Goal: Task Accomplishment & Management: Complete application form

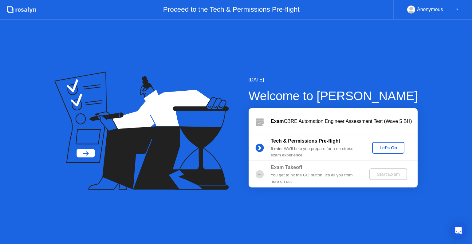
click at [381, 149] on div "Let's Go" at bounding box center [387, 147] width 27 height 5
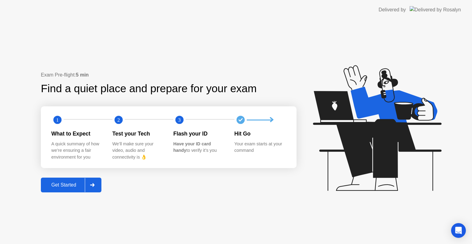
click at [61, 188] on div "Get Started" at bounding box center [64, 185] width 42 height 6
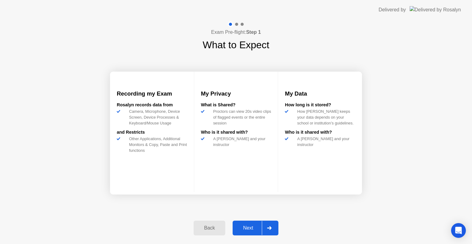
click at [250, 228] on div "Next" at bounding box center [247, 228] width 27 height 6
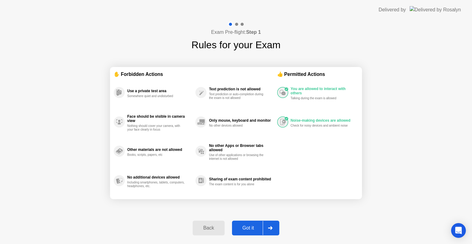
click at [248, 230] on div "Got it" at bounding box center [248, 228] width 29 height 6
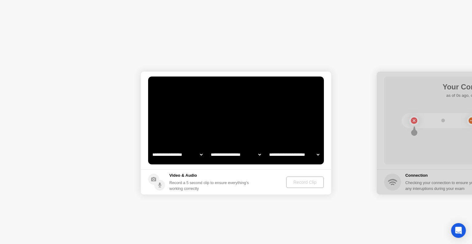
select select "**********"
select select "*******"
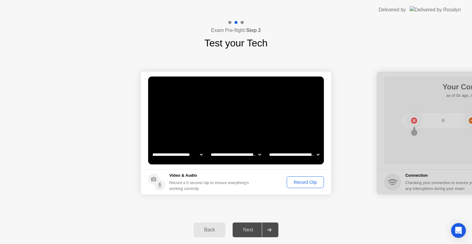
click at [300, 181] on div "Record Clip" at bounding box center [305, 182] width 33 height 5
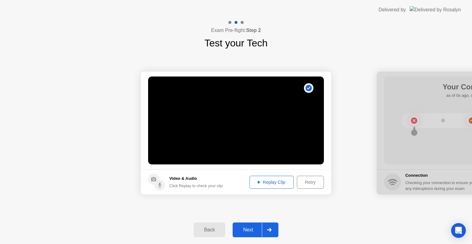
click at [239, 227] on div "Next" at bounding box center [247, 230] width 27 height 6
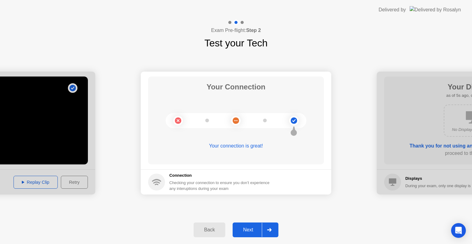
click at [250, 229] on div "Next" at bounding box center [247, 230] width 27 height 6
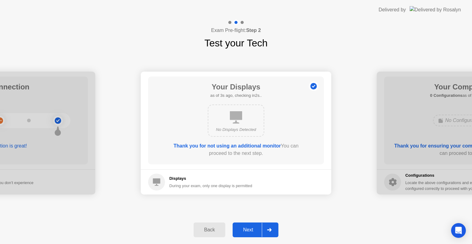
click at [251, 233] on button "Next" at bounding box center [255, 229] width 46 height 15
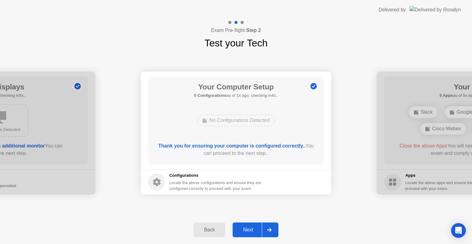
click at [251, 233] on button "Next" at bounding box center [255, 229] width 46 height 15
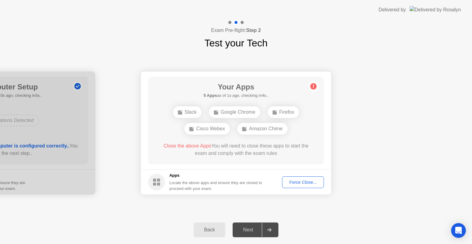
click at [300, 183] on div "Force Close..." at bounding box center [302, 182] width 37 height 5
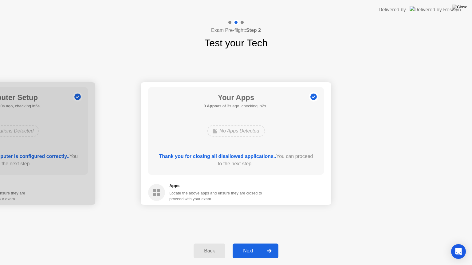
click at [247, 243] on div "Next" at bounding box center [247, 251] width 27 height 6
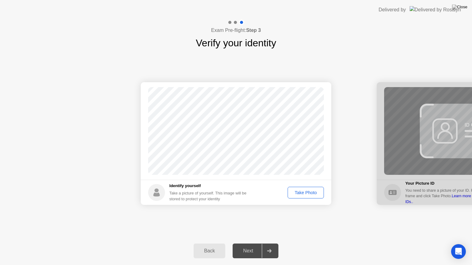
click at [303, 193] on div "Take Photo" at bounding box center [306, 192] width 32 height 5
click at [247, 243] on div "Next" at bounding box center [247, 251] width 27 height 6
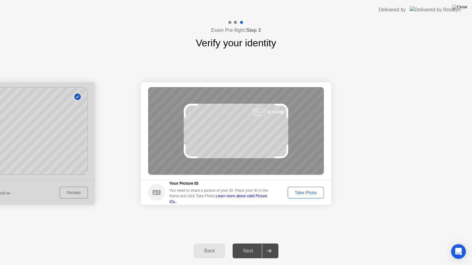
click at [302, 193] on div "Take Photo" at bounding box center [306, 192] width 32 height 5
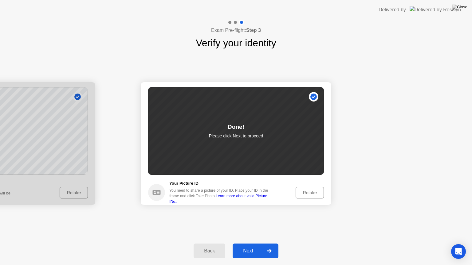
click at [241, 243] on button "Next" at bounding box center [255, 251] width 46 height 15
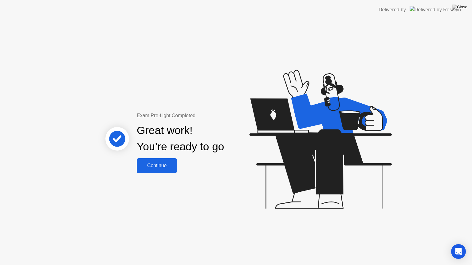
click at [166, 166] on div "Continue" at bounding box center [156, 166] width 37 height 6
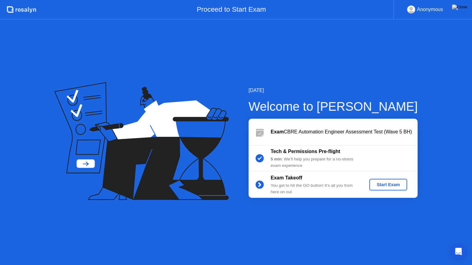
click at [381, 183] on div "Start Exam" at bounding box center [388, 184] width 33 height 5
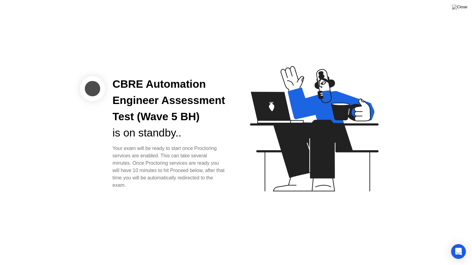
click at [91, 91] on div at bounding box center [92, 88] width 25 height 25
click at [136, 61] on div "CBRE Automation Engineer Assessment Test (Wave 5 BH) is on standby.. Your exam …" at bounding box center [236, 132] width 472 height 265
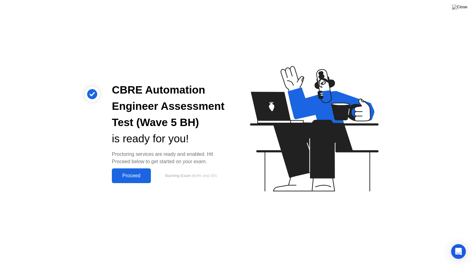
click at [140, 176] on div "Proceed" at bounding box center [131, 176] width 35 height 6
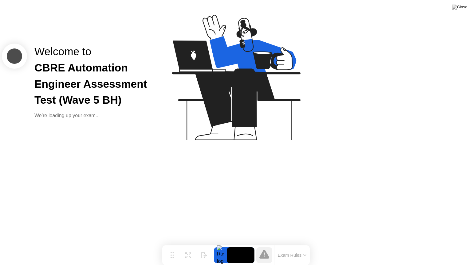
click at [298, 243] on button "Exam Rules" at bounding box center [292, 256] width 33 height 6
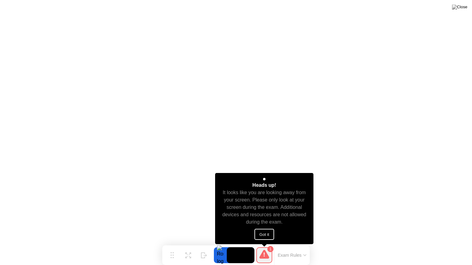
click at [262, 228] on div "Heads up! It looks like you are looking away from your screen. Please only look…" at bounding box center [264, 208] width 99 height 71
click at [262, 233] on button "Got it" at bounding box center [264, 234] width 20 height 11
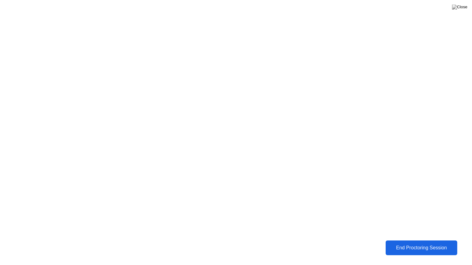
click at [400, 243] on div "End Proctoring Session" at bounding box center [421, 248] width 68 height 6
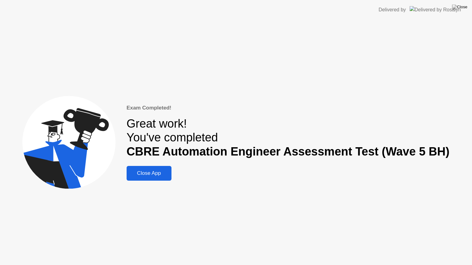
click at [151, 176] on div "Close App" at bounding box center [148, 173] width 41 height 6
